Goal: Task Accomplishment & Management: Complete application form

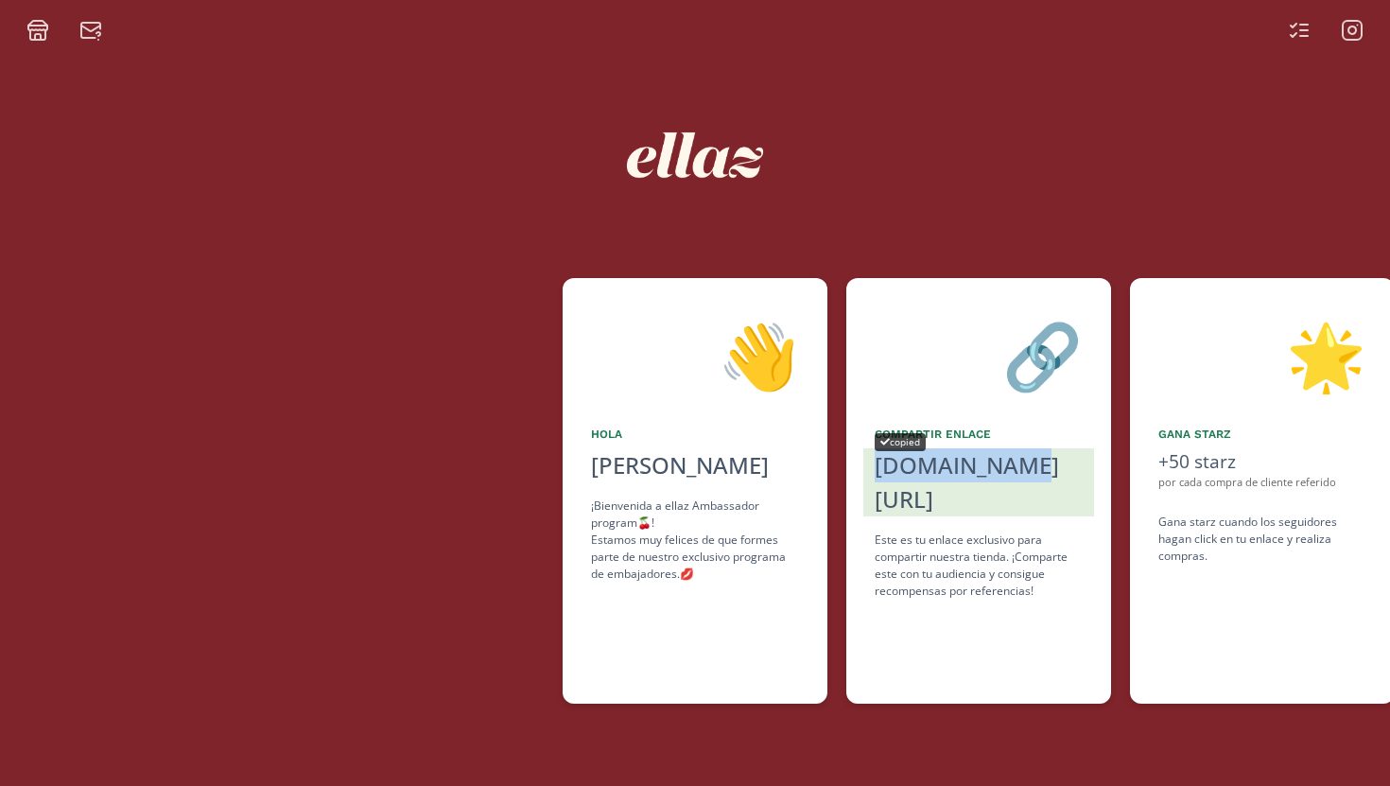
click at [912, 464] on div "[DOMAIN_NAME][URL]" at bounding box center [978, 482] width 208 height 68
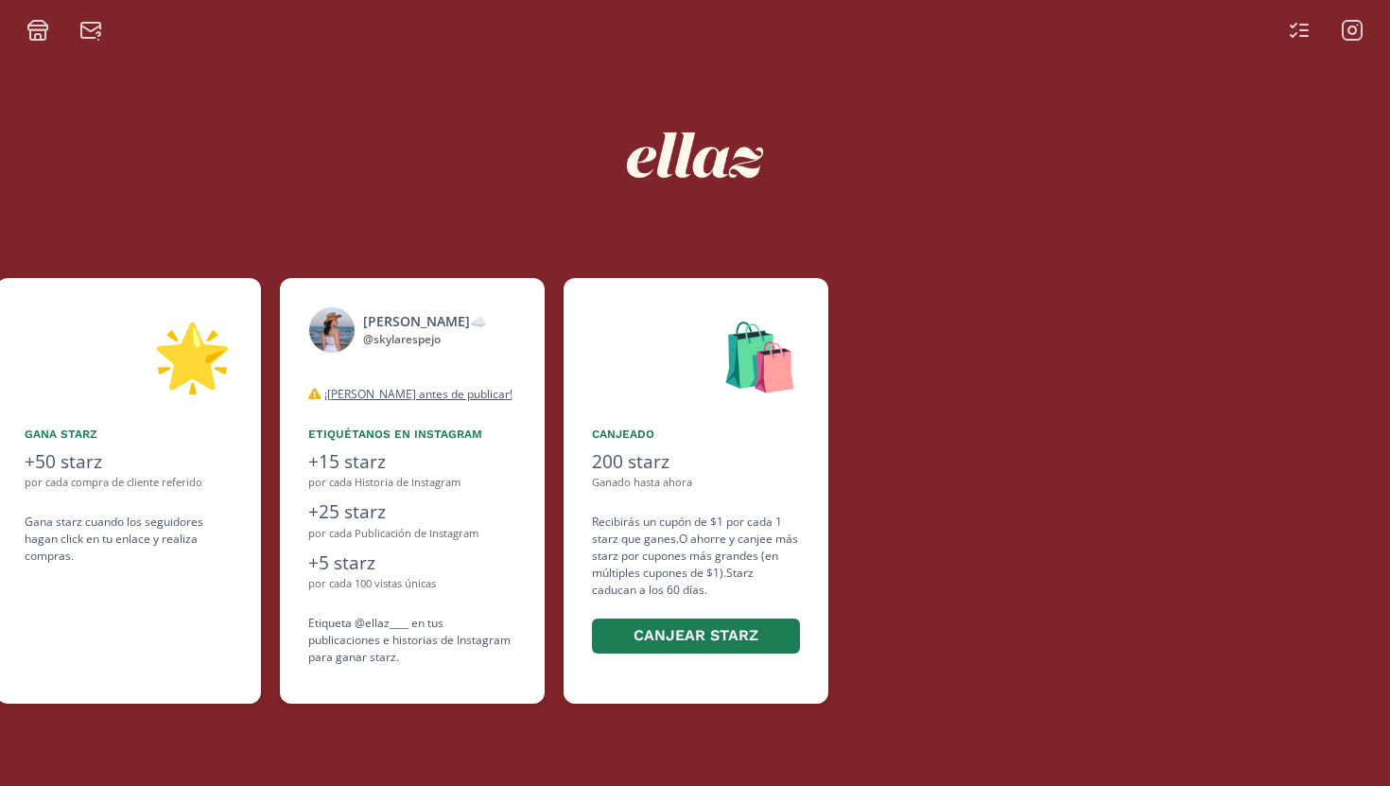
scroll to position [0, 1134]
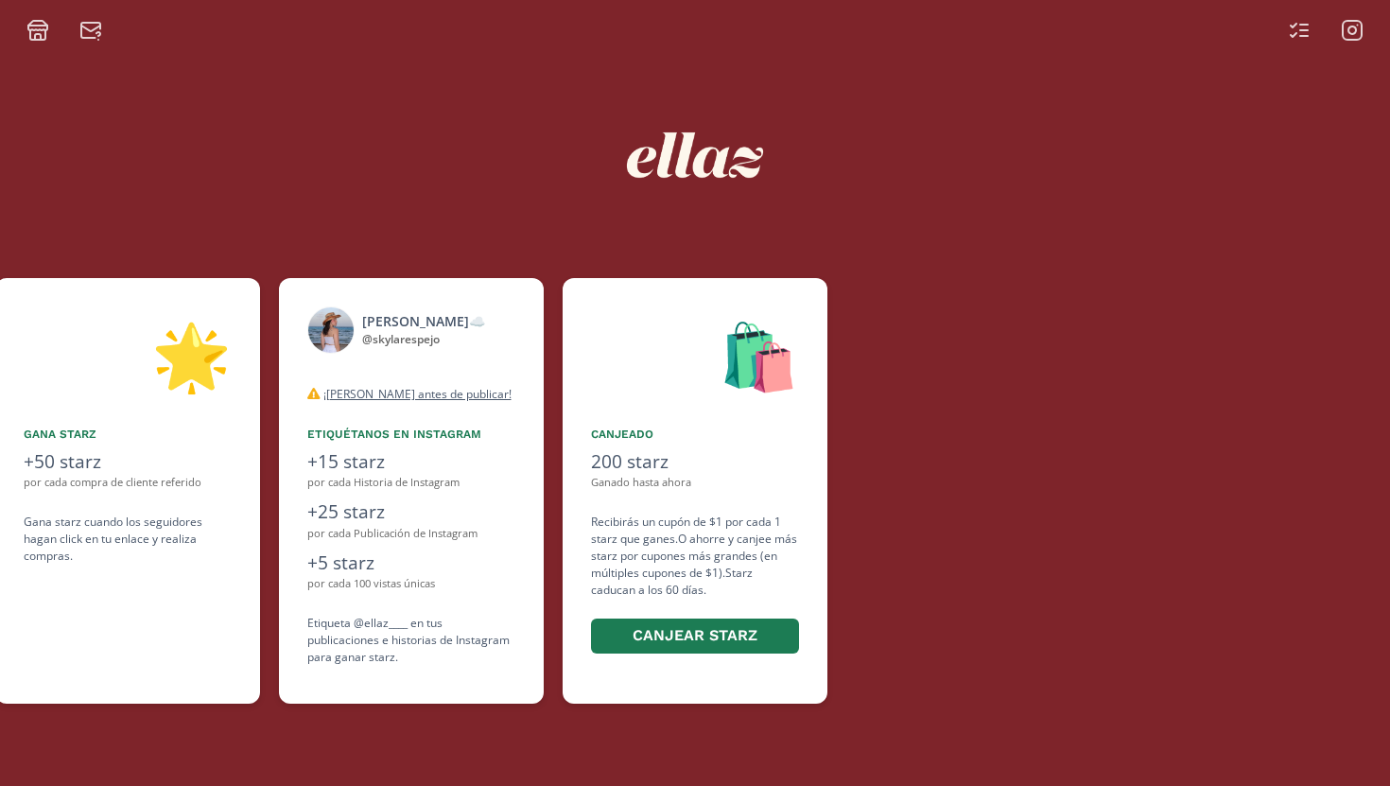
click at [1349, 25] on icon at bounding box center [1352, 30] width 23 height 23
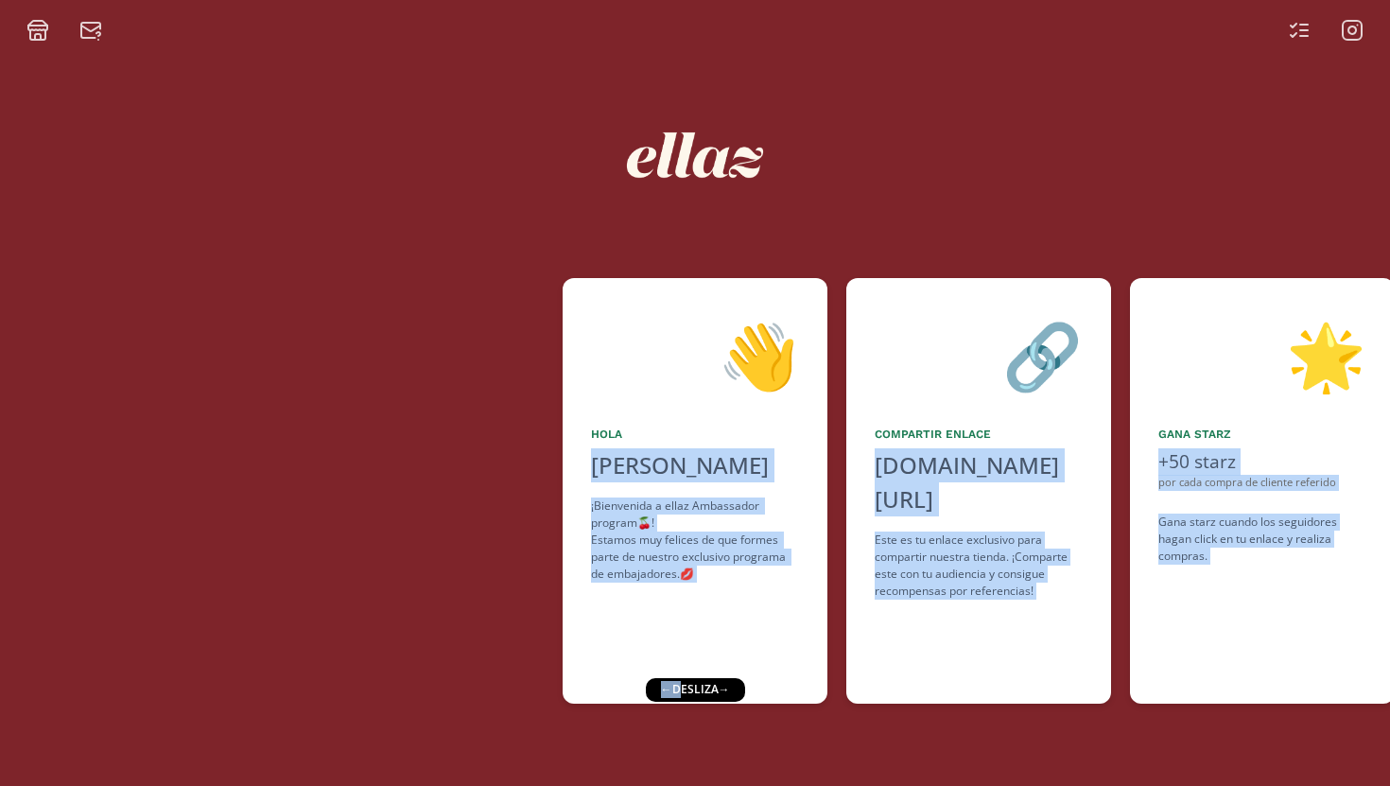
drag, startPoint x: 681, startPoint y: 688, endPoint x: 536, endPoint y: 672, distance: 145.5
click at [537, 674] on div "👋 [PERSON_NAME] ¡Bienvenida a ellaz Ambassador program🍒! Estamos muy felices de…" at bounding box center [695, 414] width 1390 height 744
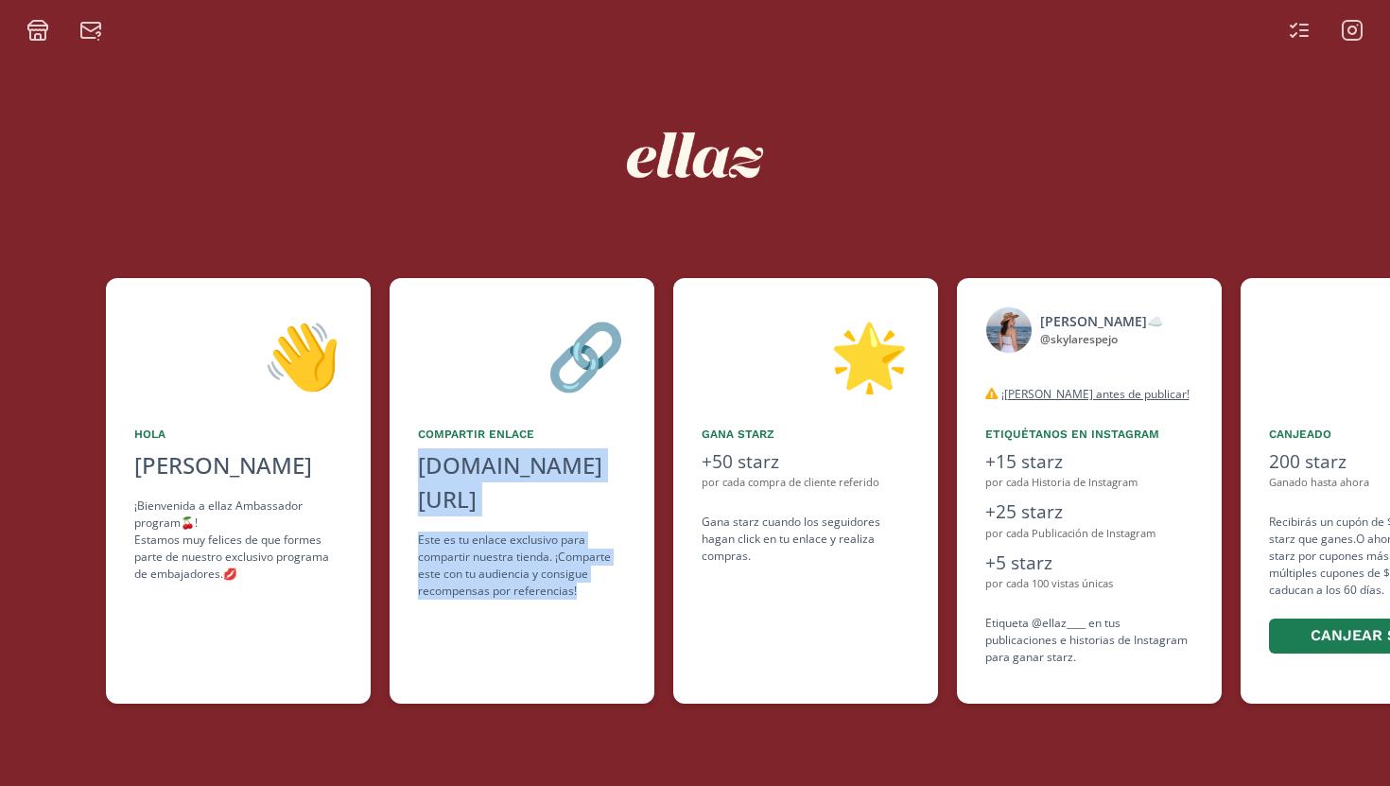
drag, startPoint x: 684, startPoint y: 666, endPoint x: 513, endPoint y: 659, distance: 170.3
click at [514, 659] on div "👋 [PERSON_NAME] ¡Bienvenida a ellaz Ambassador program🍒! Estamos muy felices de…" at bounding box center [695, 490] width 1390 height 444
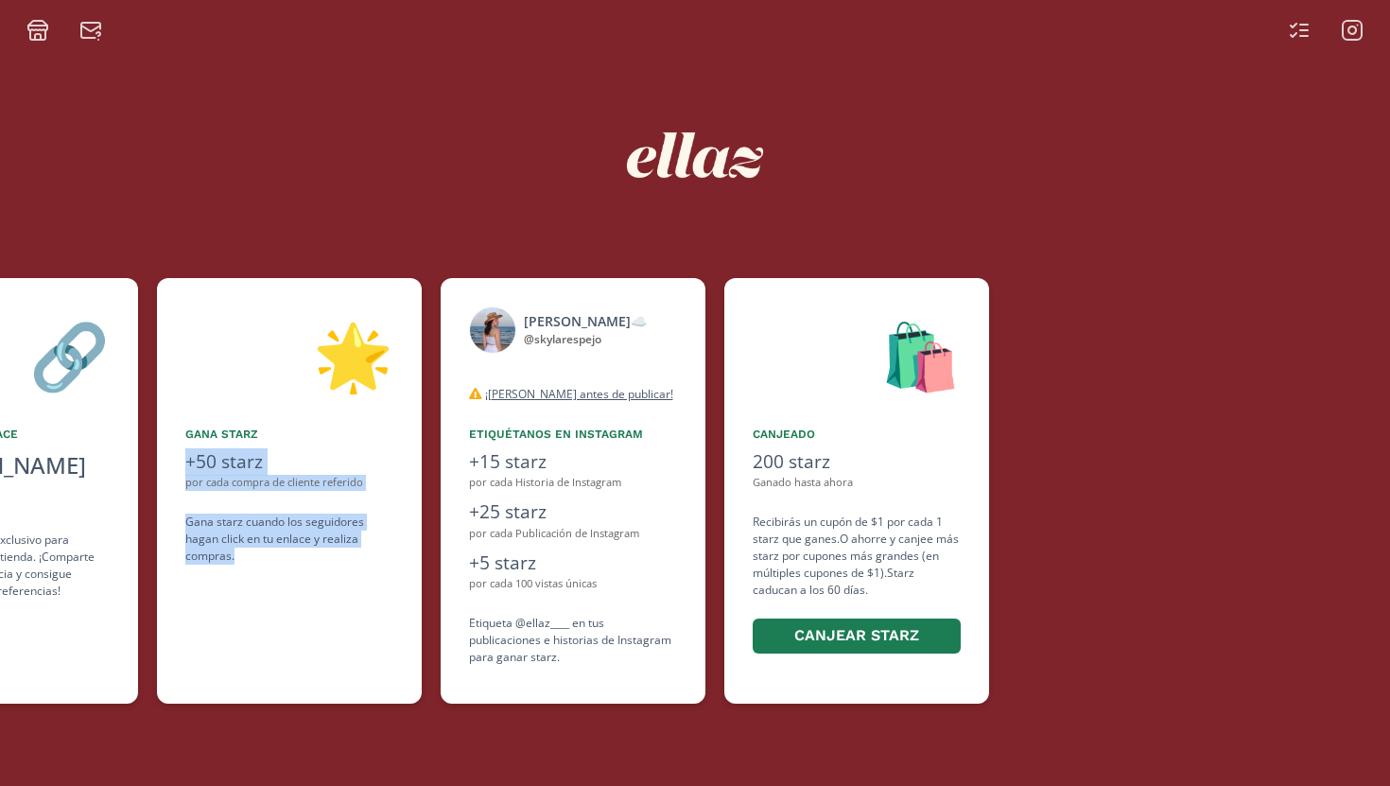
scroll to position [0, 1153]
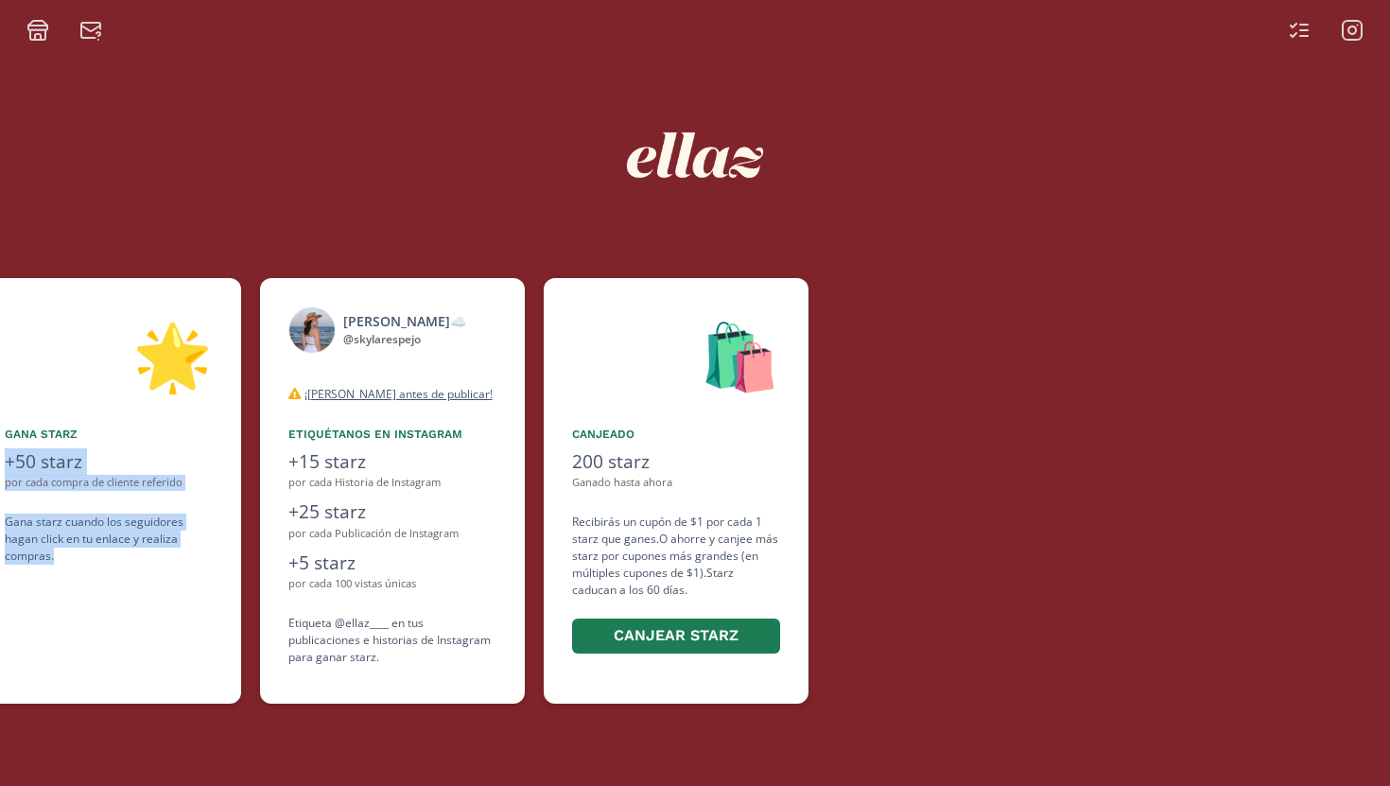
drag, startPoint x: 513, startPoint y: 659, endPoint x: 158, endPoint y: 677, distance: 355.9
click at [158, 677] on div "👋 [PERSON_NAME] ¡Bienvenida a ellaz Ambassador program🍒! Estamos muy felices de…" at bounding box center [695, 490] width 1390 height 444
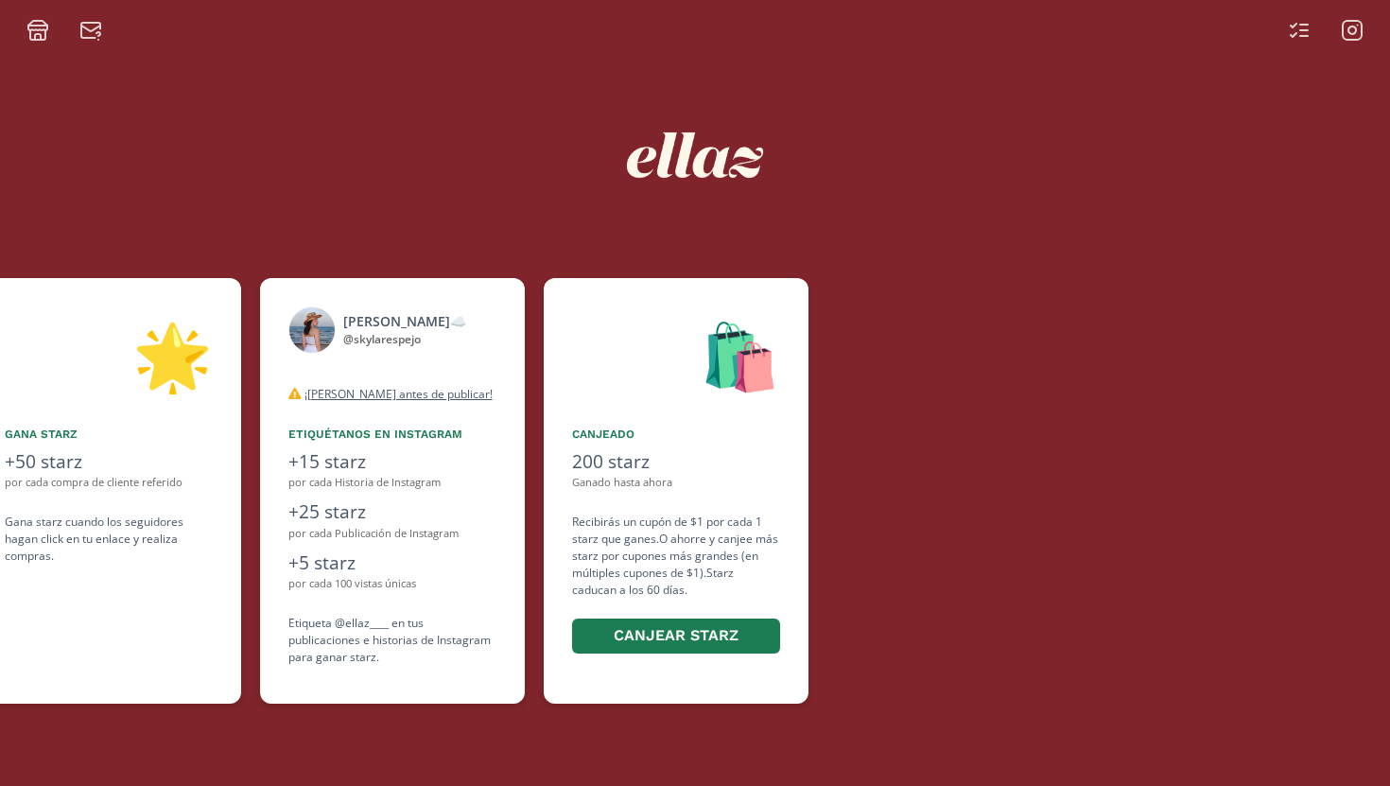
click at [847, 461] on div at bounding box center [1108, 490] width 562 height 425
